Goal: Check status: Check status

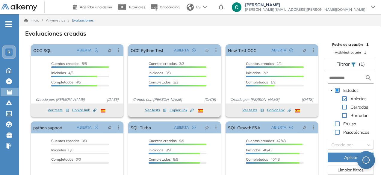
click at [150, 113] on button "Ver tests" at bounding box center [156, 110] width 22 height 7
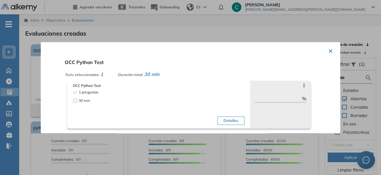
click at [324, 53] on div "× OCC Python Test Tests seleccionados: 1 Duración total: 30 min OCC Python Test…" at bounding box center [191, 87] width 300 height 91
click at [326, 48] on div "× OCC Python Test Tests seleccionados: 1 Duración total: 30 min OCC Python Test…" at bounding box center [191, 87] width 300 height 91
click at [329, 51] on button "×" at bounding box center [330, 50] width 5 height 12
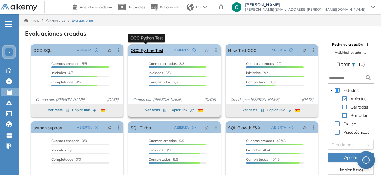
click at [156, 50] on link "OCC Python Test" at bounding box center [147, 50] width 33 height 12
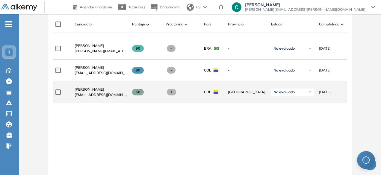
scroll to position [188, 0]
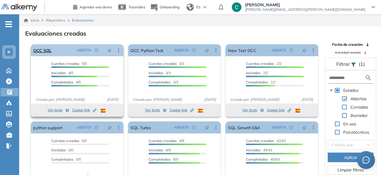
click at [58, 53] on div "OCC SQL ABIERTA Editar Los siguientes tests ya no están disponibles o tienen un…" at bounding box center [77, 50] width 93 height 12
click at [46, 51] on link "OCC SQL" at bounding box center [42, 50] width 18 height 12
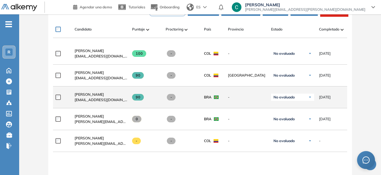
scroll to position [170, 0]
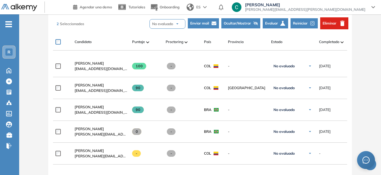
click at [339, 23] on icon "button" at bounding box center [342, 23] width 7 height 7
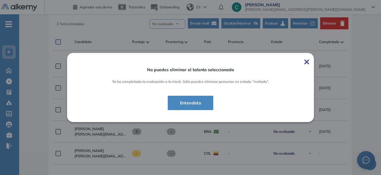
click at [192, 103] on span "Entendido" at bounding box center [190, 102] width 31 height 7
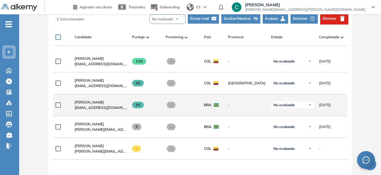
scroll to position [184, 0]
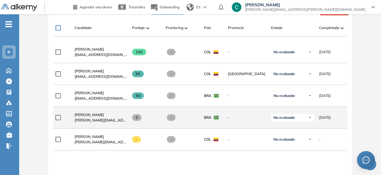
click at [304, 119] on div "No evaluado" at bounding box center [292, 117] width 43 height 7
click at [294, 143] on div "Evaluado" at bounding box center [292, 140] width 43 height 11
click at [283, 142] on li "Evaluado" at bounding box center [285, 140] width 14 height 6
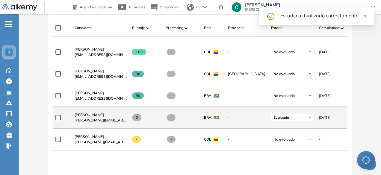
scroll to position [187, 0]
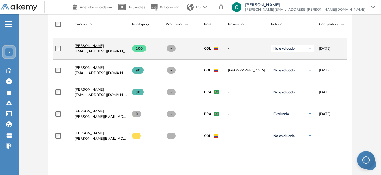
click at [82, 47] on span "[PERSON_NAME]" at bounding box center [89, 45] width 29 height 4
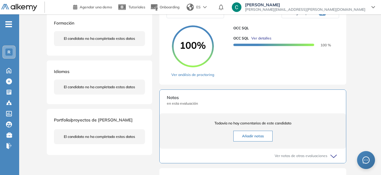
scroll to position [89, 0]
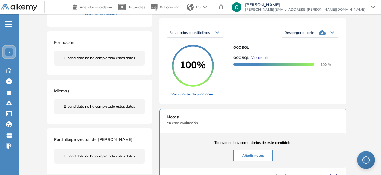
click at [197, 97] on link "Ver análisis de proctoring" at bounding box center [192, 94] width 43 height 5
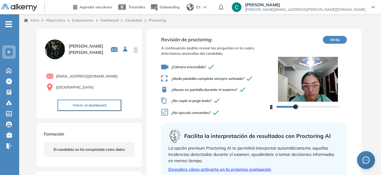
click at [328, 38] on button "Atrás" at bounding box center [335, 40] width 24 height 8
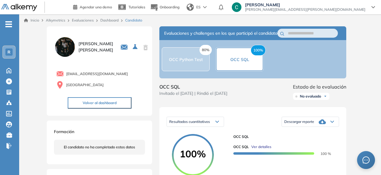
click at [323, 126] on icon at bounding box center [322, 121] width 7 height 7
click at [317, 132] on li "Descargar informe completo" at bounding box center [307, 129] width 44 height 6
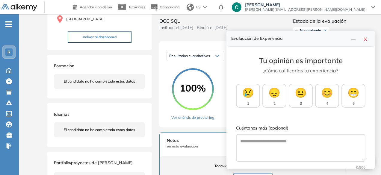
scroll to position [68, 0]
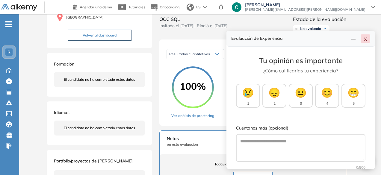
click at [367, 39] on icon "close" at bounding box center [365, 39] width 5 height 5
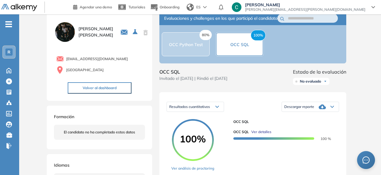
scroll to position [0, 0]
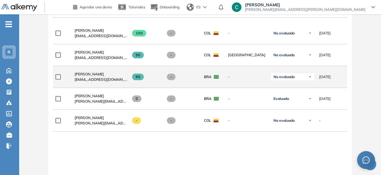
scroll to position [202, 0]
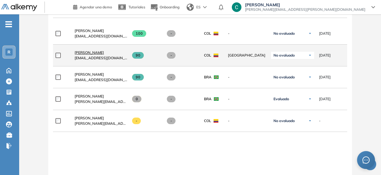
click at [93, 53] on span "[PERSON_NAME]" at bounding box center [89, 52] width 29 height 4
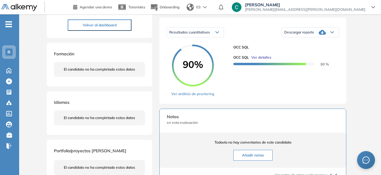
scroll to position [89, 0]
click at [201, 97] on link "Ver análisis de proctoring" at bounding box center [192, 94] width 43 height 5
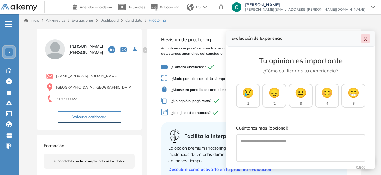
click at [366, 40] on icon "close" at bounding box center [365, 39] width 5 height 5
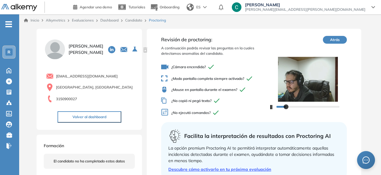
click at [338, 41] on button "Atrás" at bounding box center [335, 40] width 24 height 8
